Goal: Transaction & Acquisition: Purchase product/service

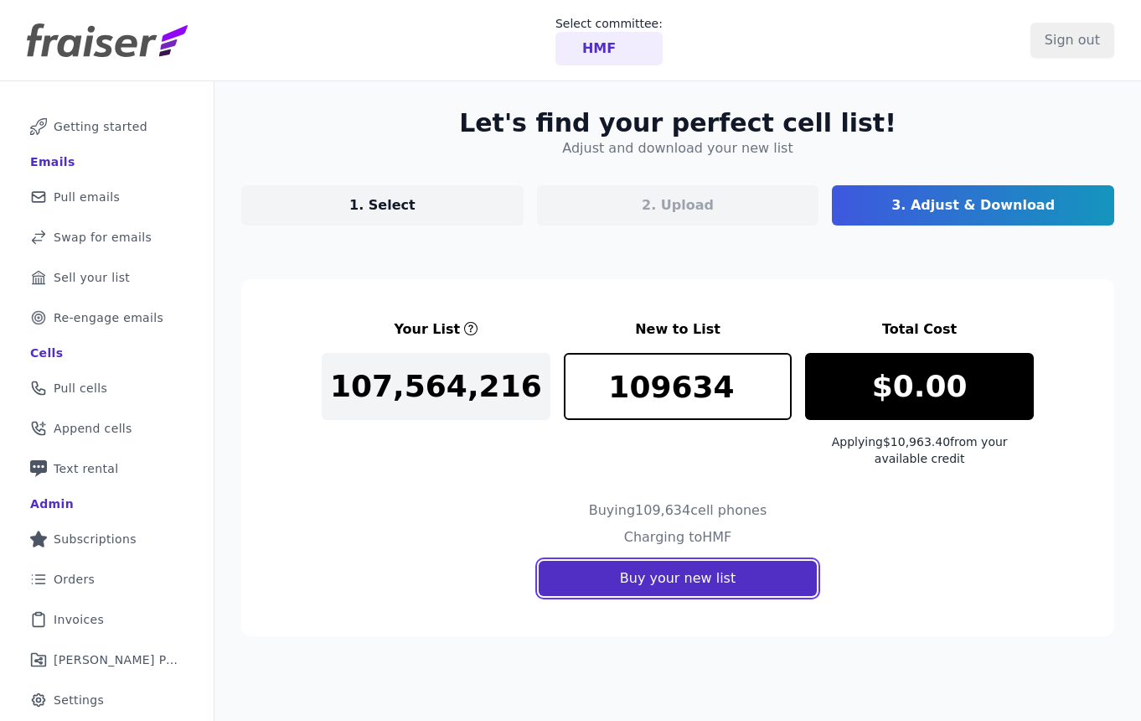
click at [717, 579] on button "Buy your new list" at bounding box center [678, 578] width 278 height 35
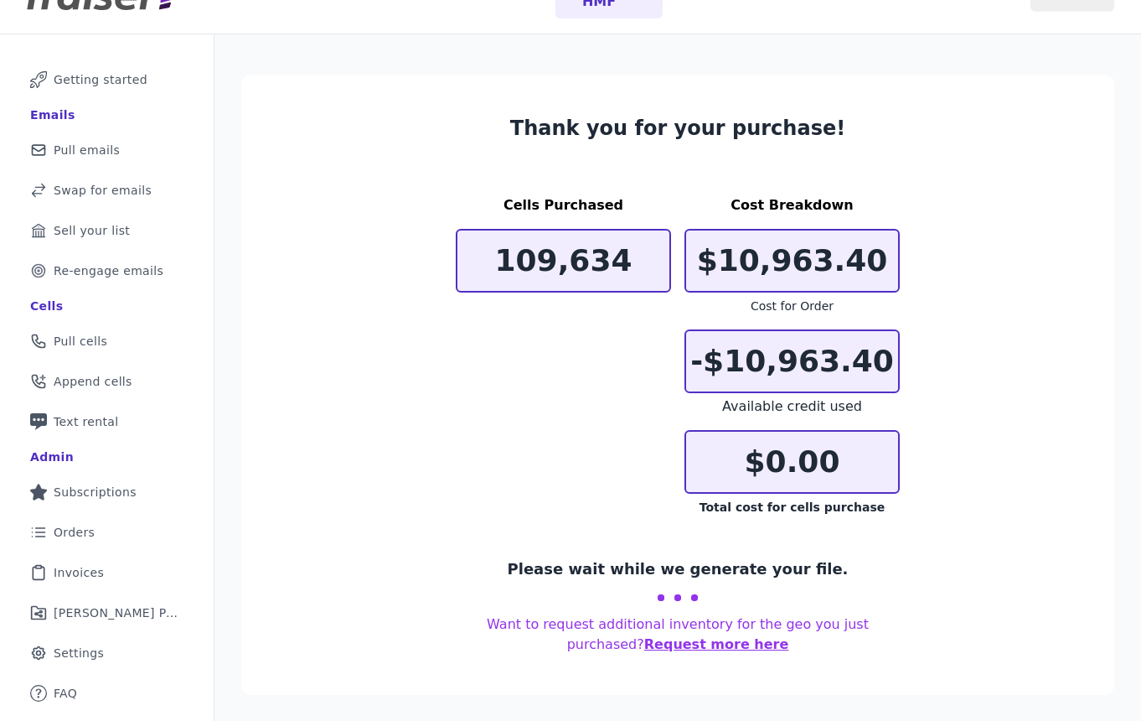
scroll to position [28, 0]
